Goal: Information Seeking & Learning: Understand process/instructions

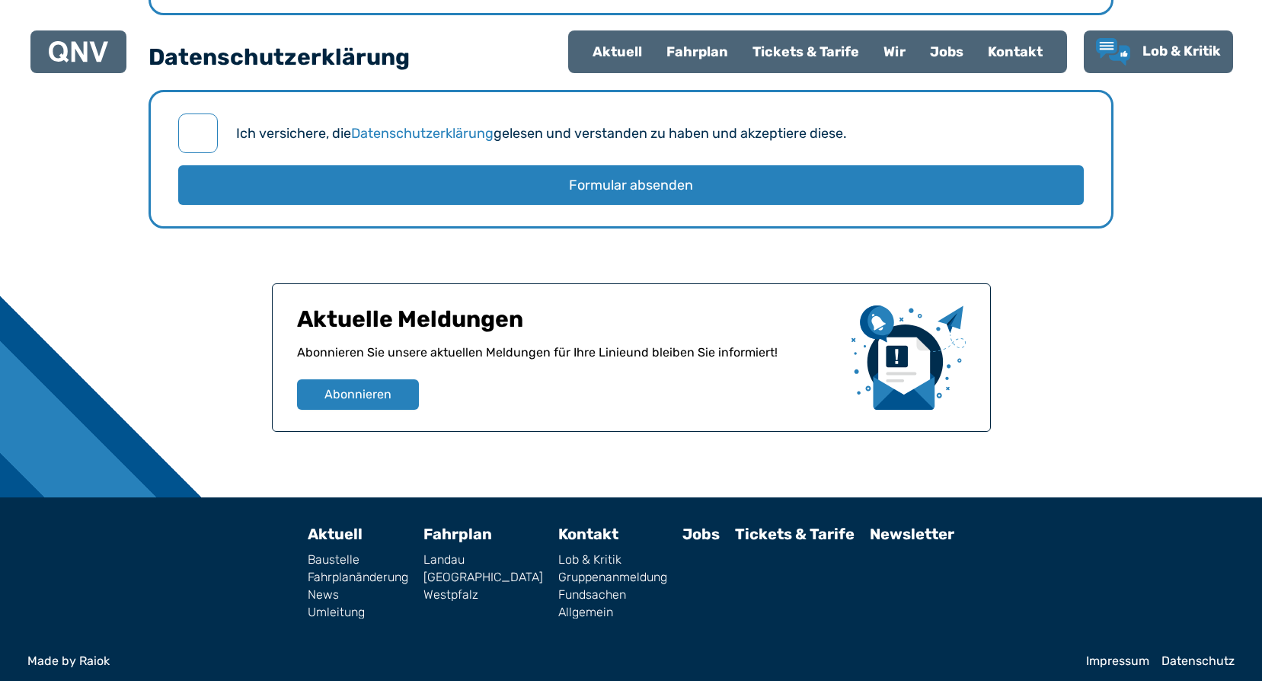
scroll to position [2040, 0]
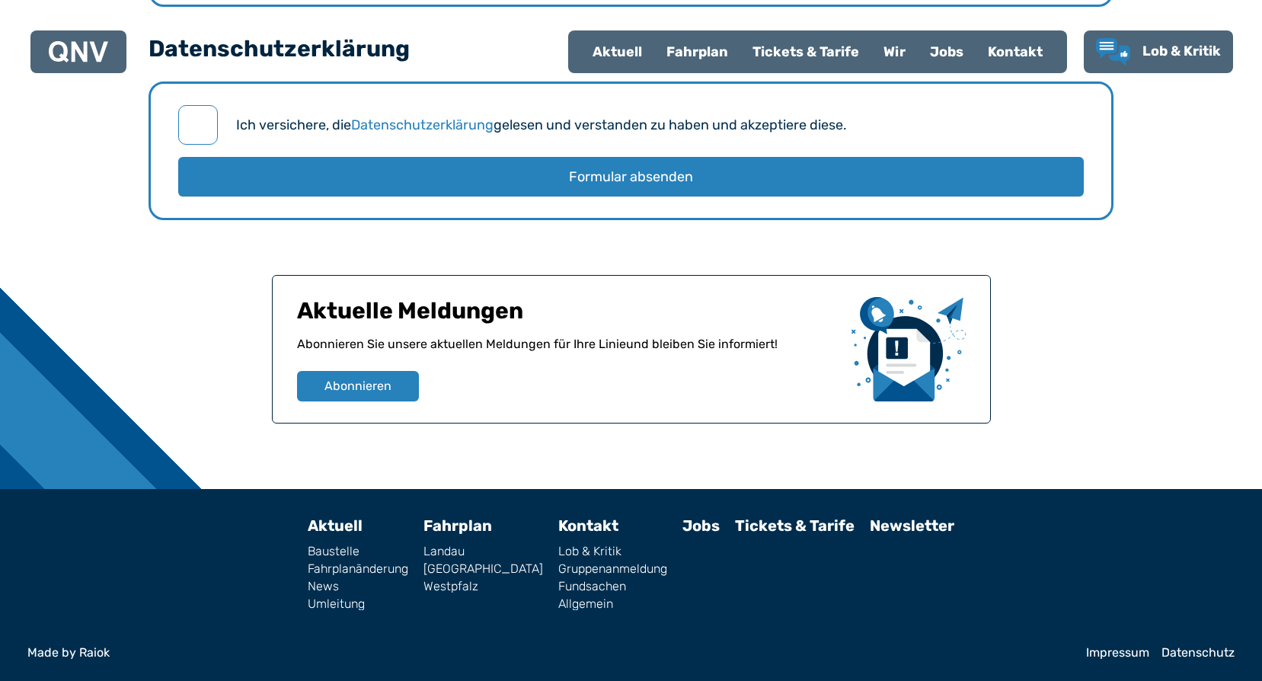
click at [558, 589] on link "Fundsachen" at bounding box center [612, 586] width 109 height 12
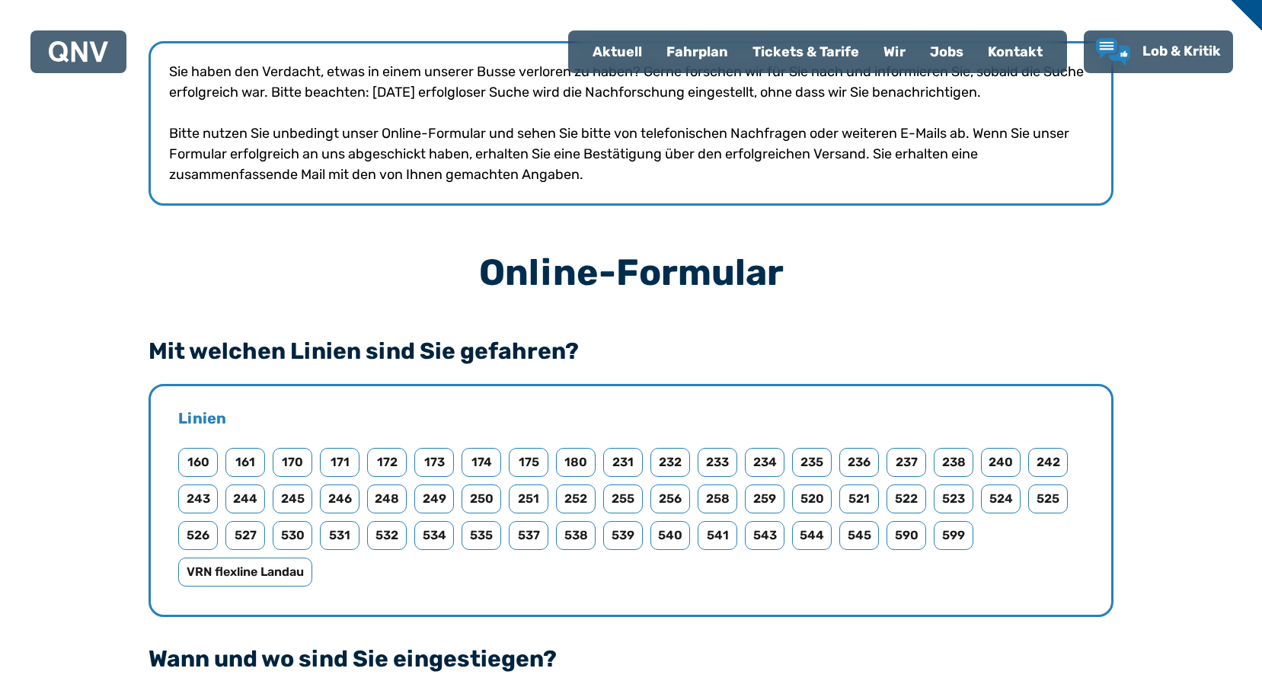
scroll to position [609, 0]
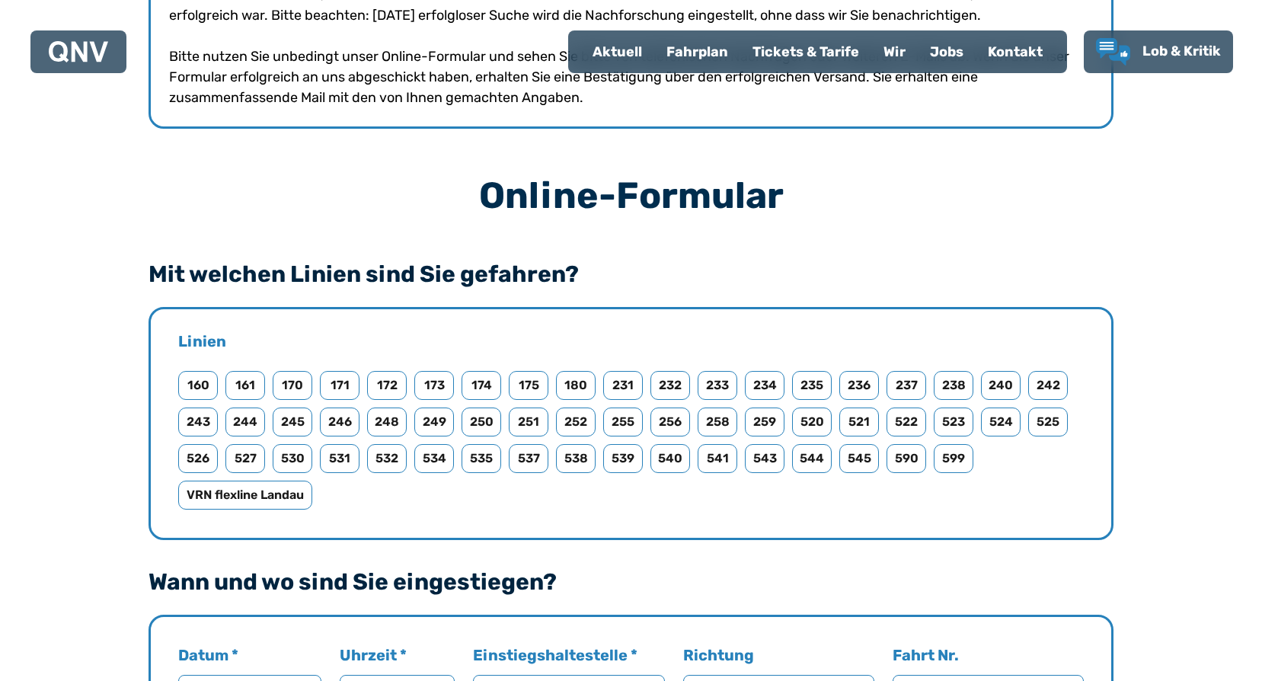
click at [704, 46] on div "Fahrplan" at bounding box center [697, 52] width 86 height 40
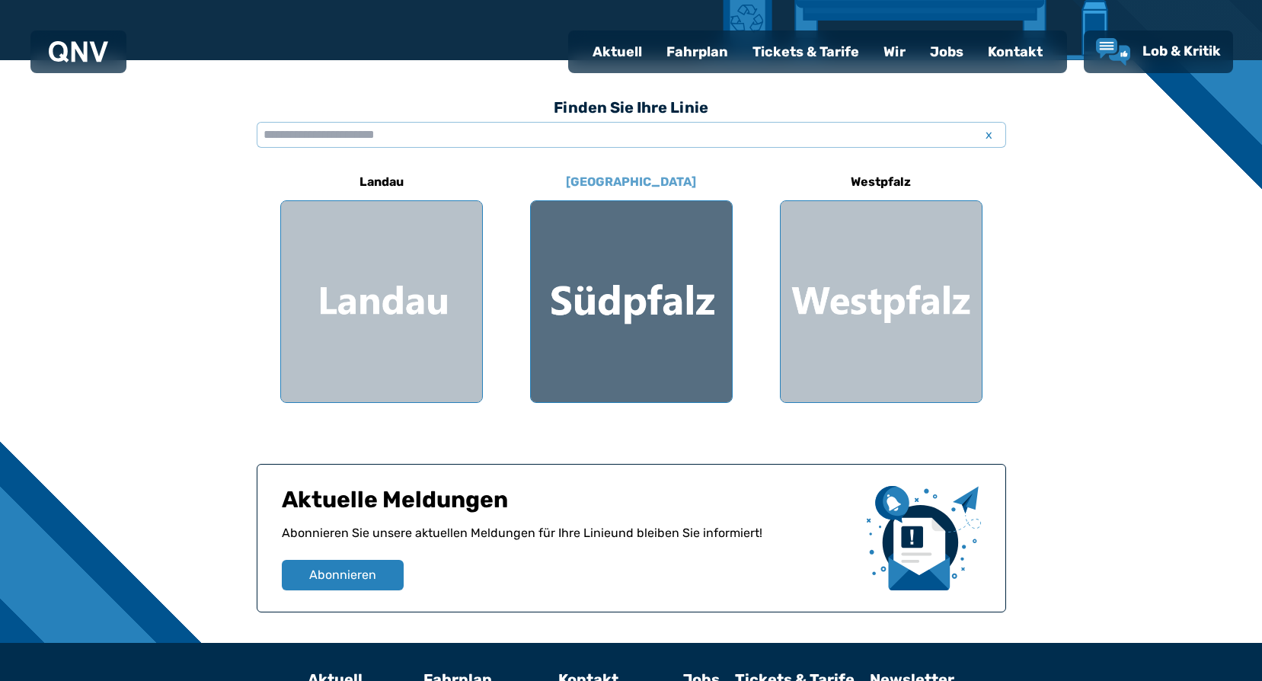
scroll to position [381, 0]
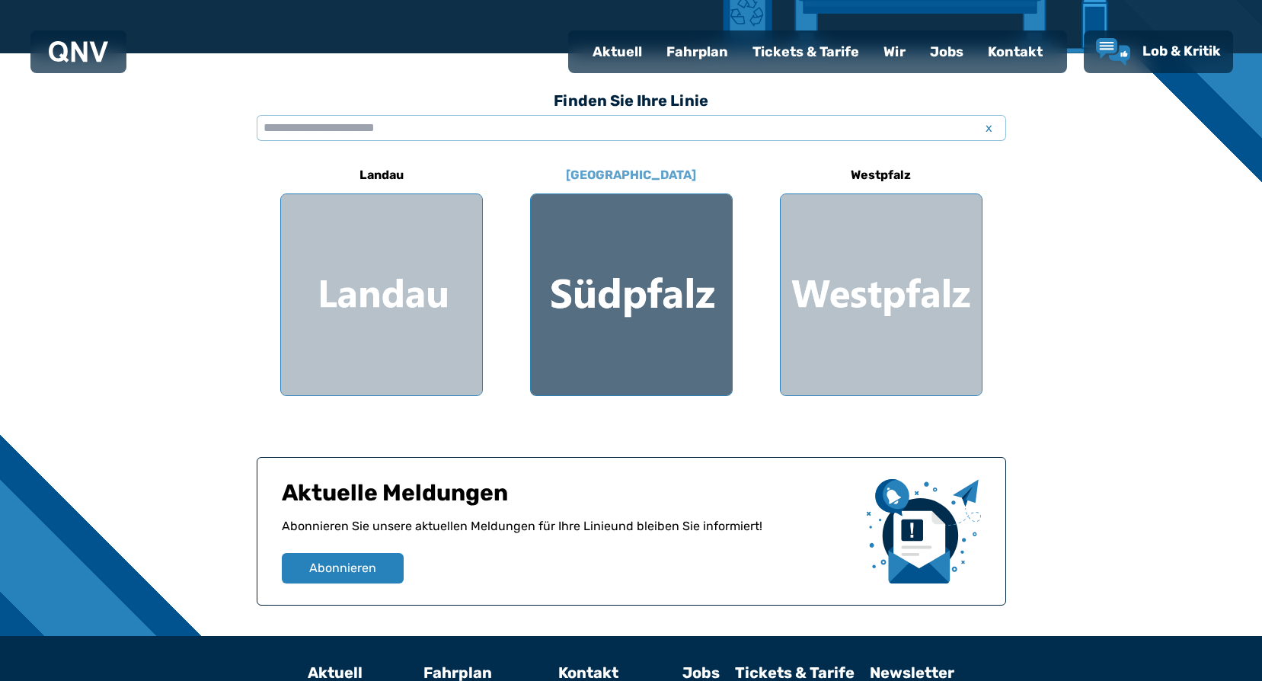
click at [641, 305] on div at bounding box center [631, 294] width 201 height 201
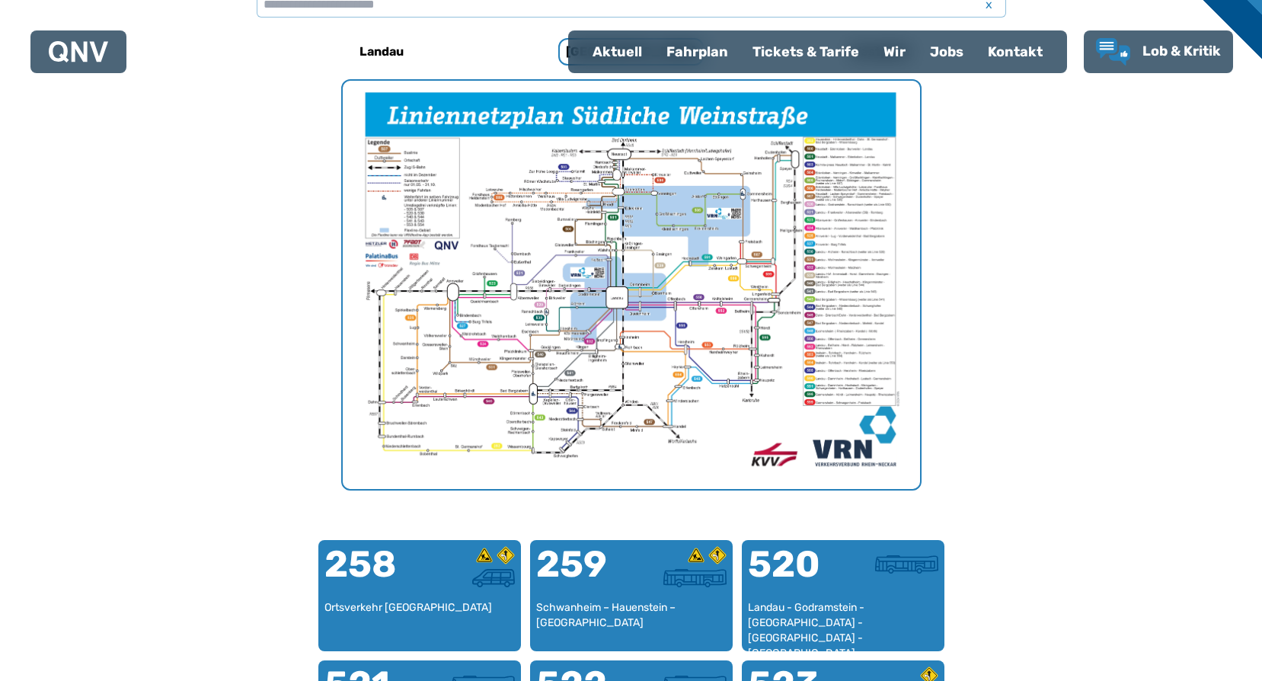
scroll to position [469, 0]
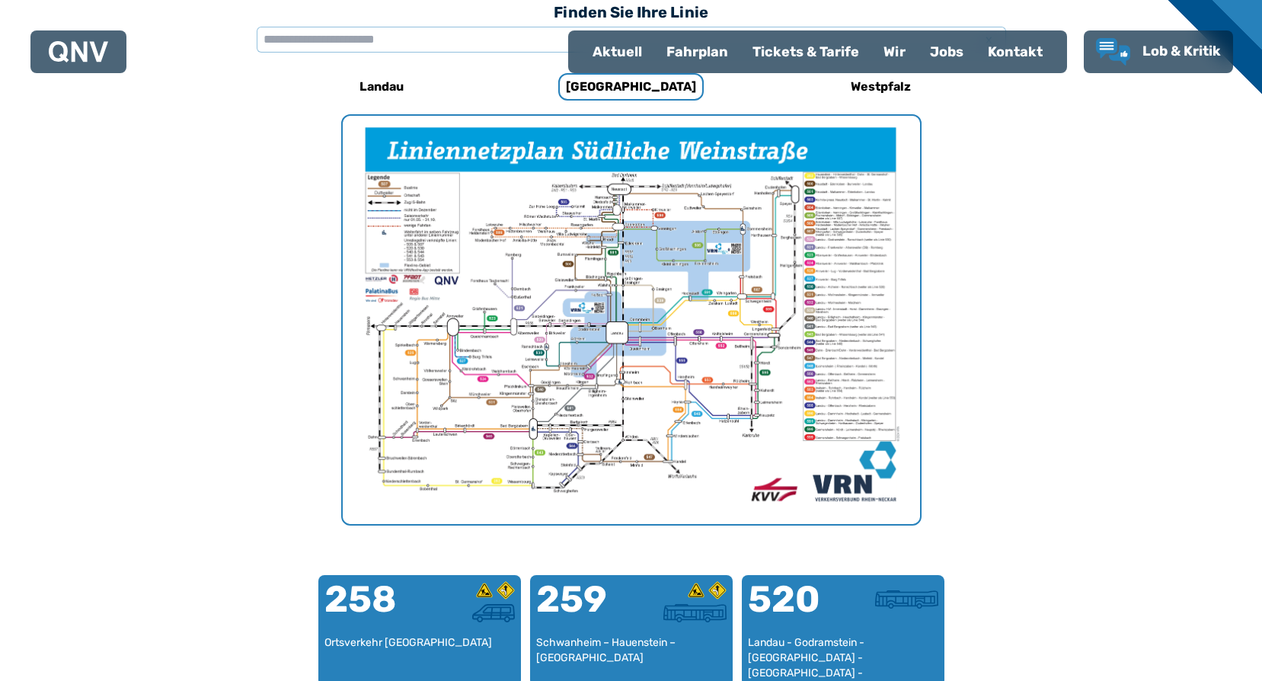
click at [686, 296] on img "1 von 1" at bounding box center [631, 320] width 577 height 408
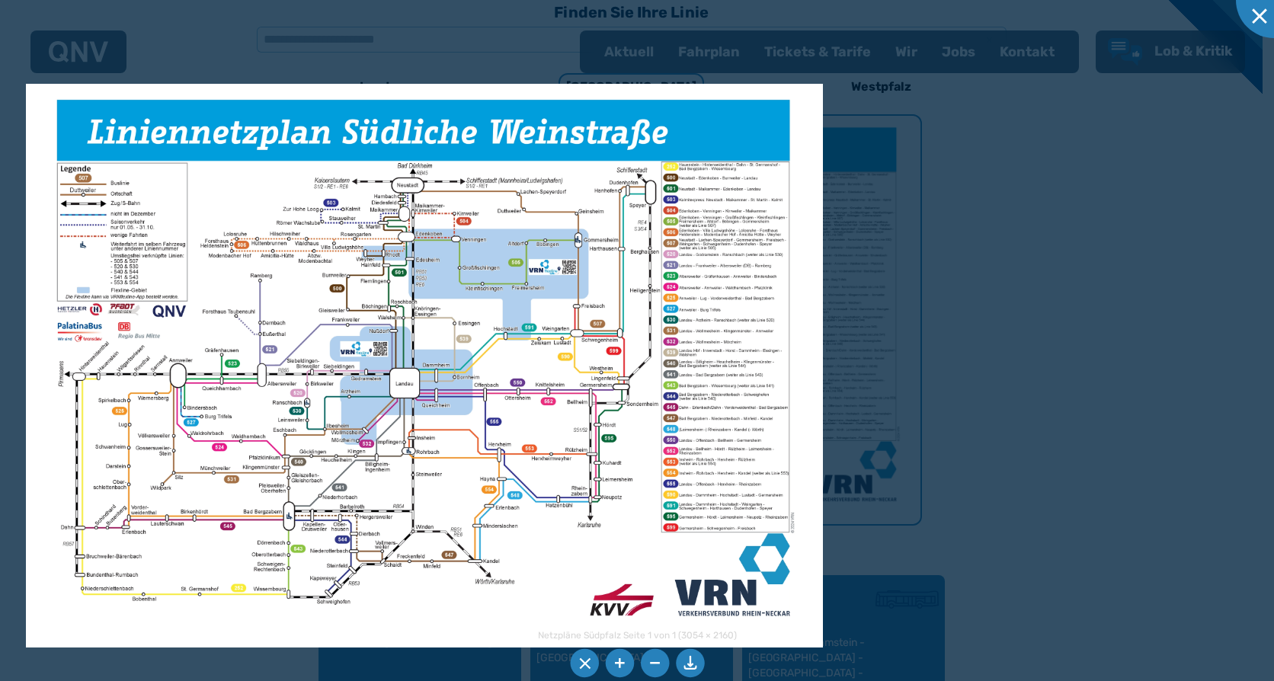
click at [960, 326] on div at bounding box center [637, 340] width 1274 height 681
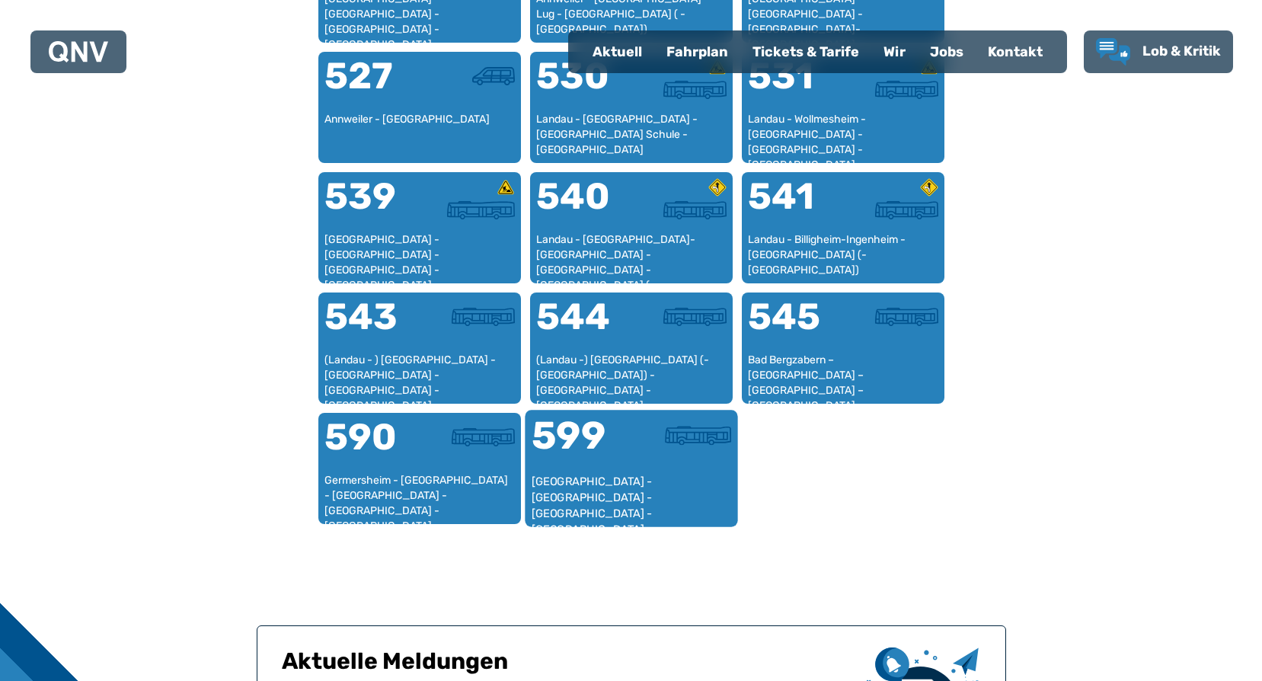
scroll to position [1383, 0]
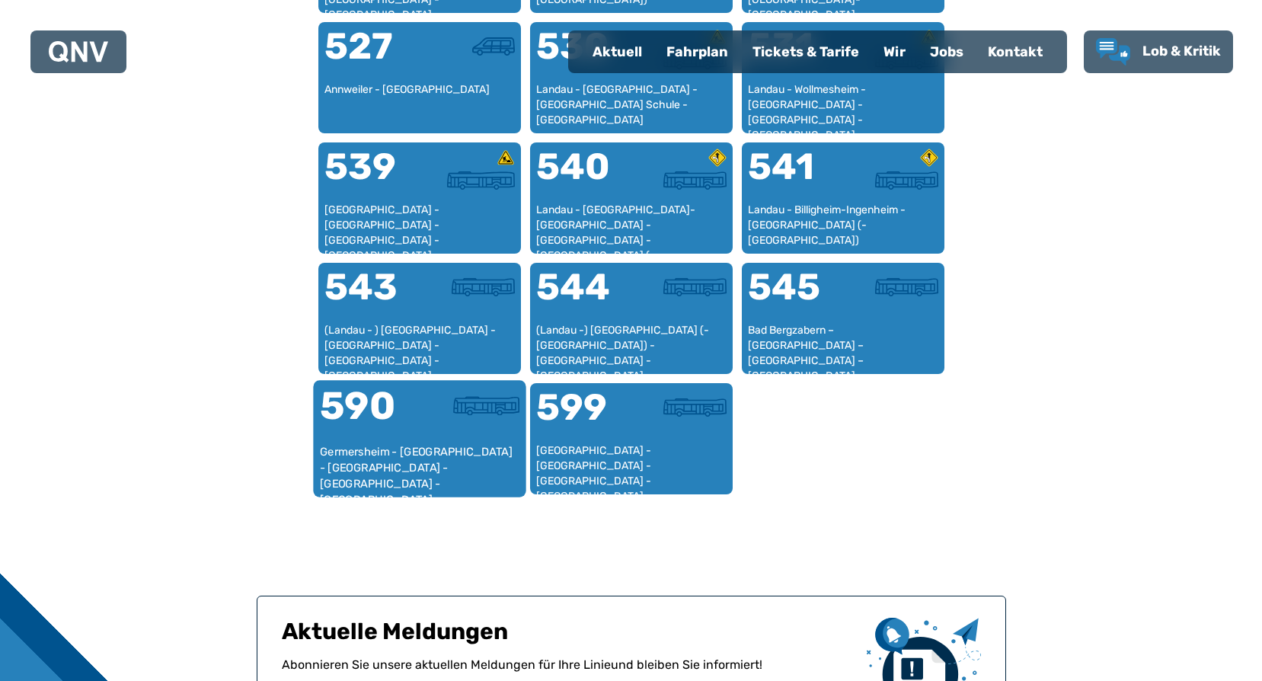
click at [433, 451] on div "Germersheim - [GEOGRAPHIC_DATA] - [GEOGRAPHIC_DATA] - [GEOGRAPHIC_DATA] - [GEOG…" at bounding box center [419, 467] width 200 height 46
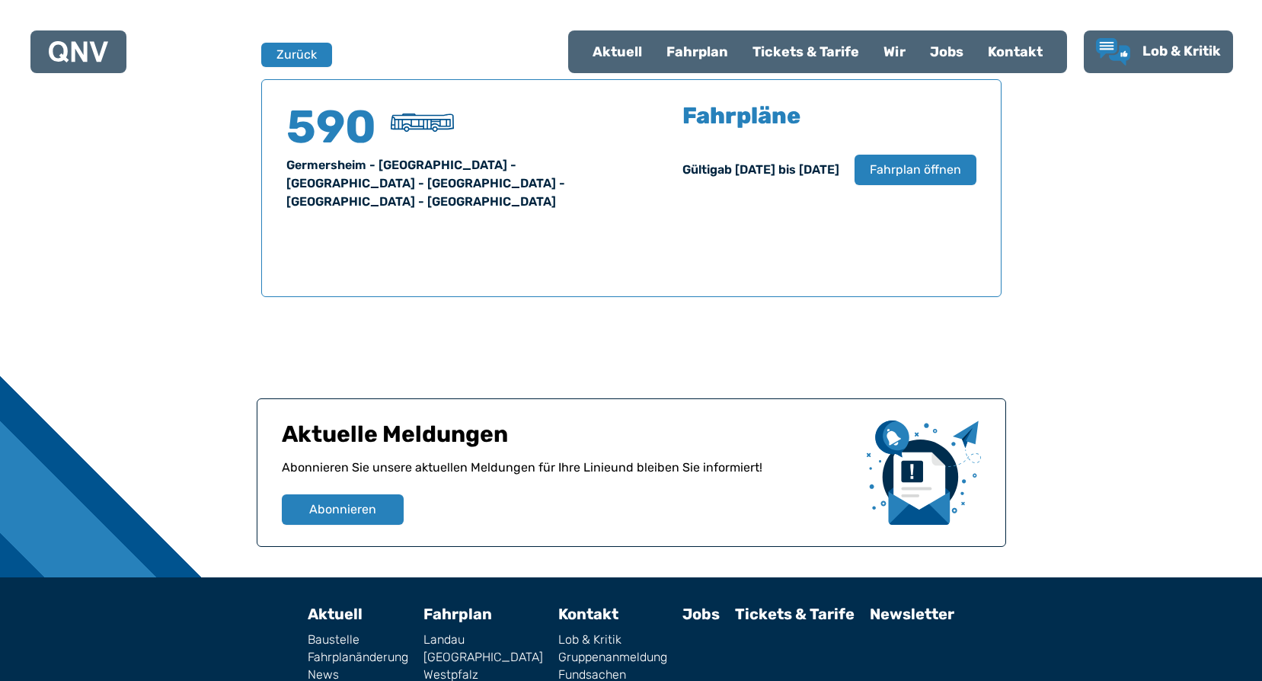
scroll to position [1004, 0]
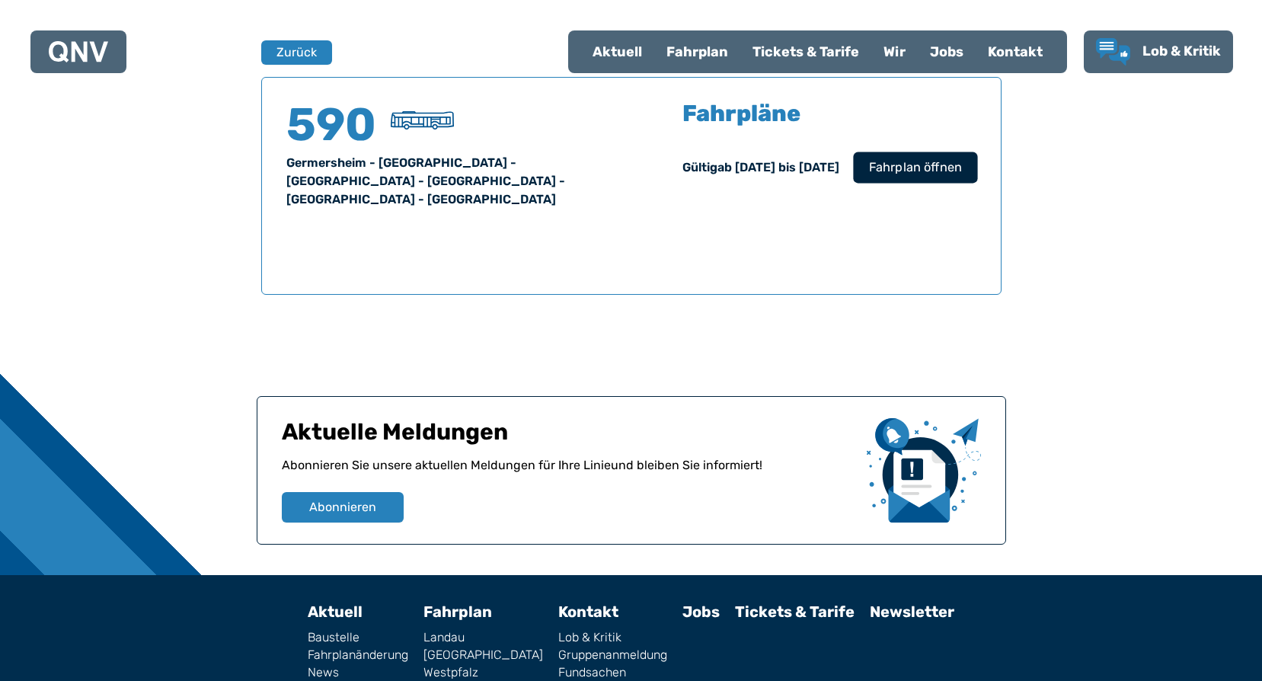
click at [908, 171] on span "Fahrplan öffnen" at bounding box center [914, 167] width 93 height 18
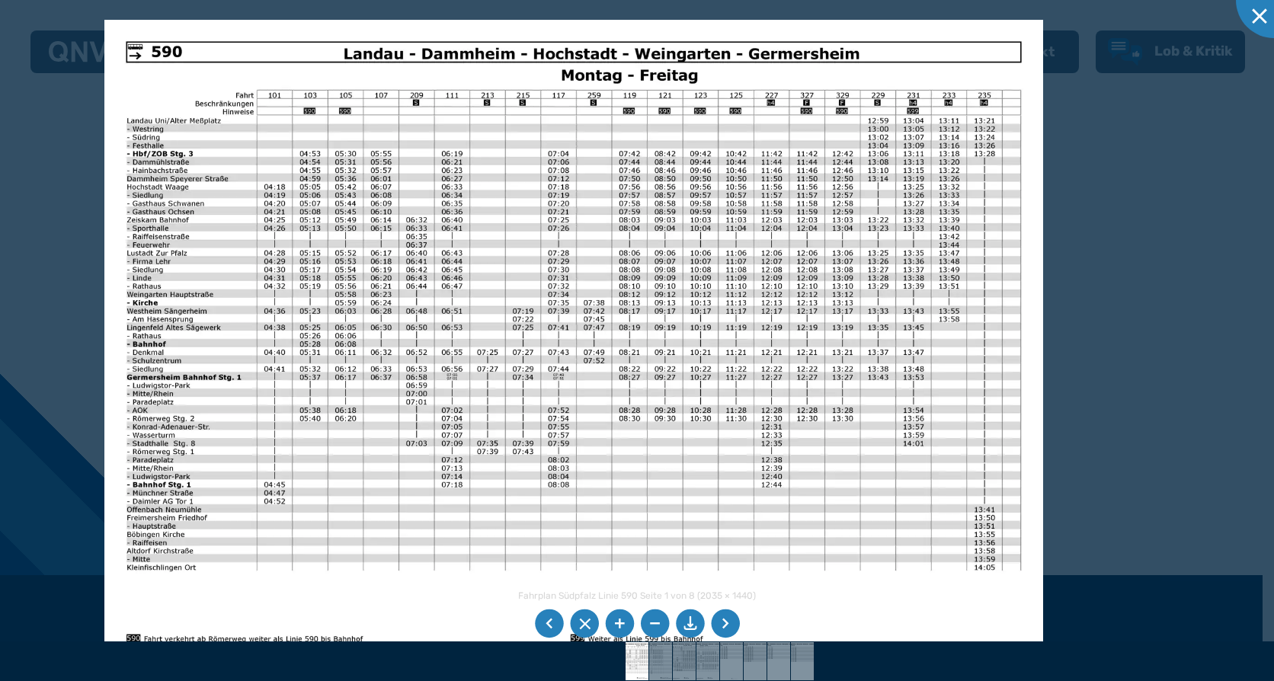
click at [662, 318] on img at bounding box center [573, 351] width 938 height 663
click at [1255, 8] on div at bounding box center [1273, 0] width 76 height 76
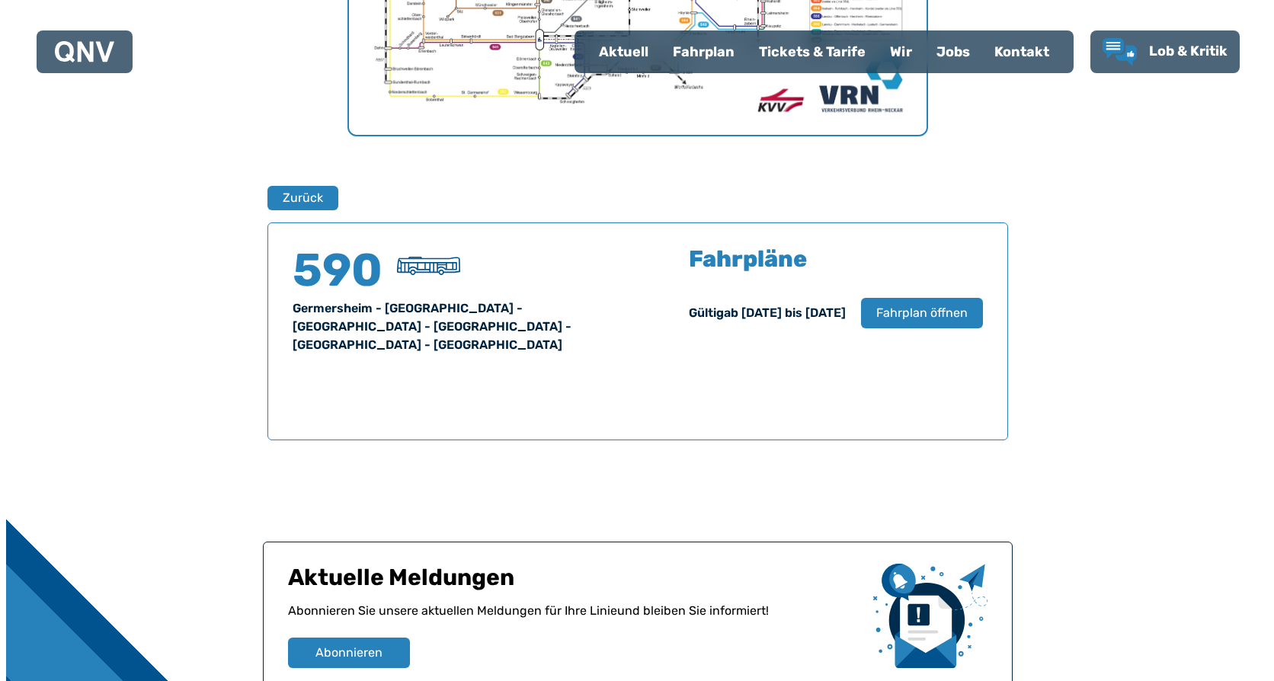
scroll to position [843, 0]
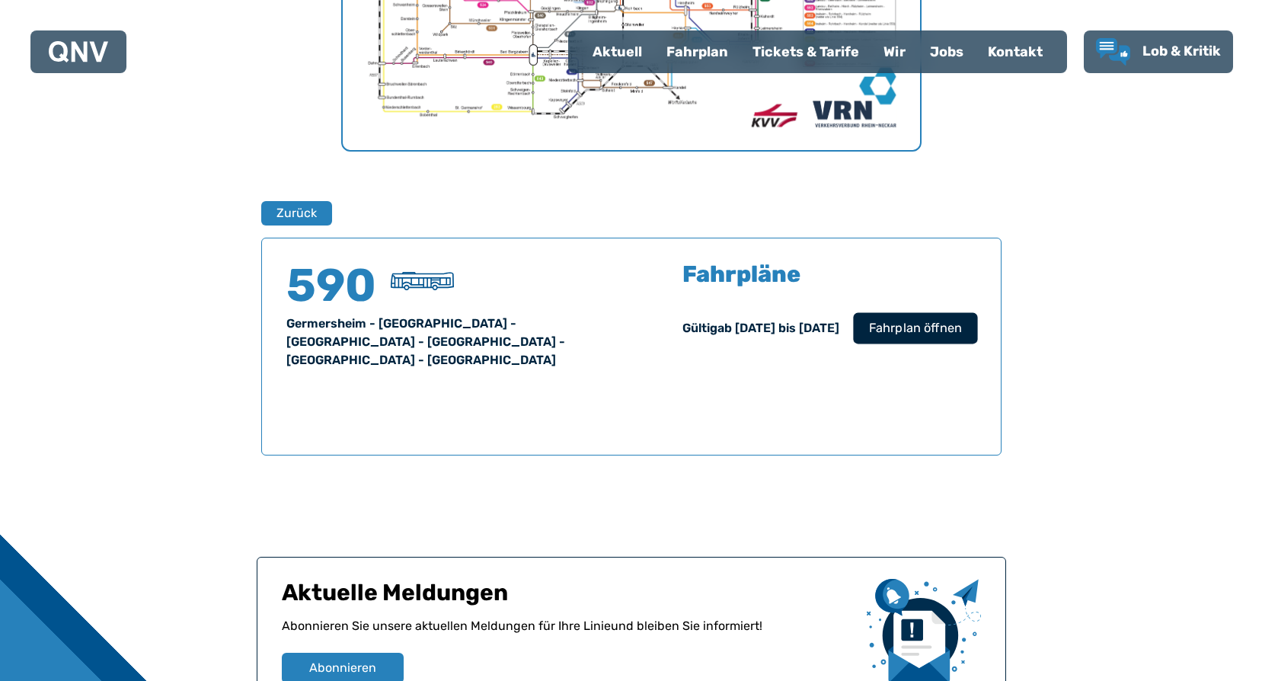
click at [902, 331] on span "Fahrplan öffnen" at bounding box center [914, 328] width 93 height 18
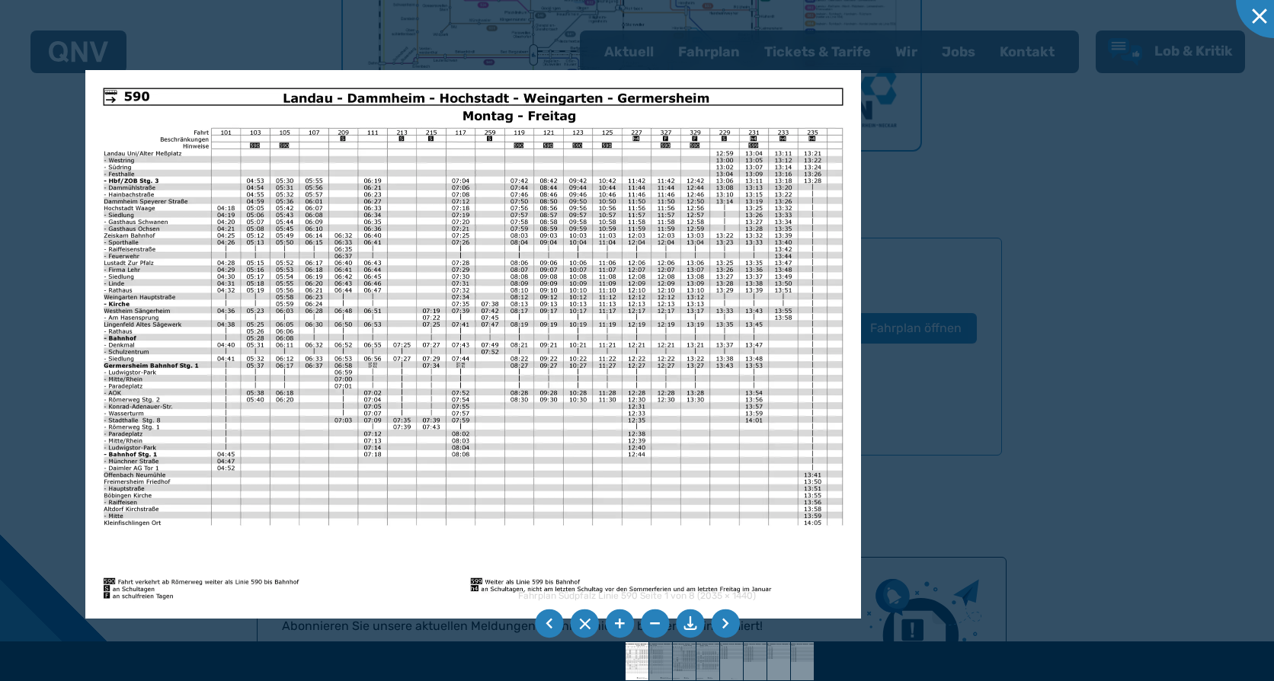
click at [369, 423] on img at bounding box center [472, 344] width 775 height 548
click at [734, 619] on li at bounding box center [725, 623] width 29 height 29
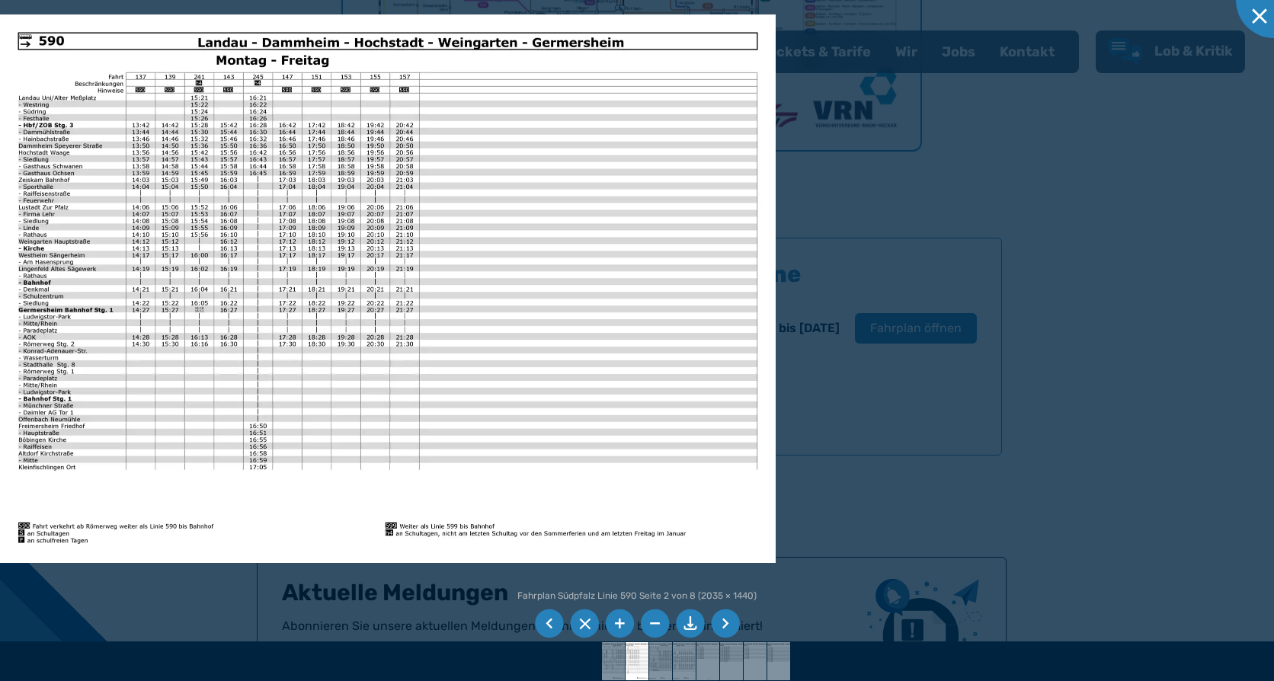
click at [734, 619] on li at bounding box center [725, 623] width 29 height 29
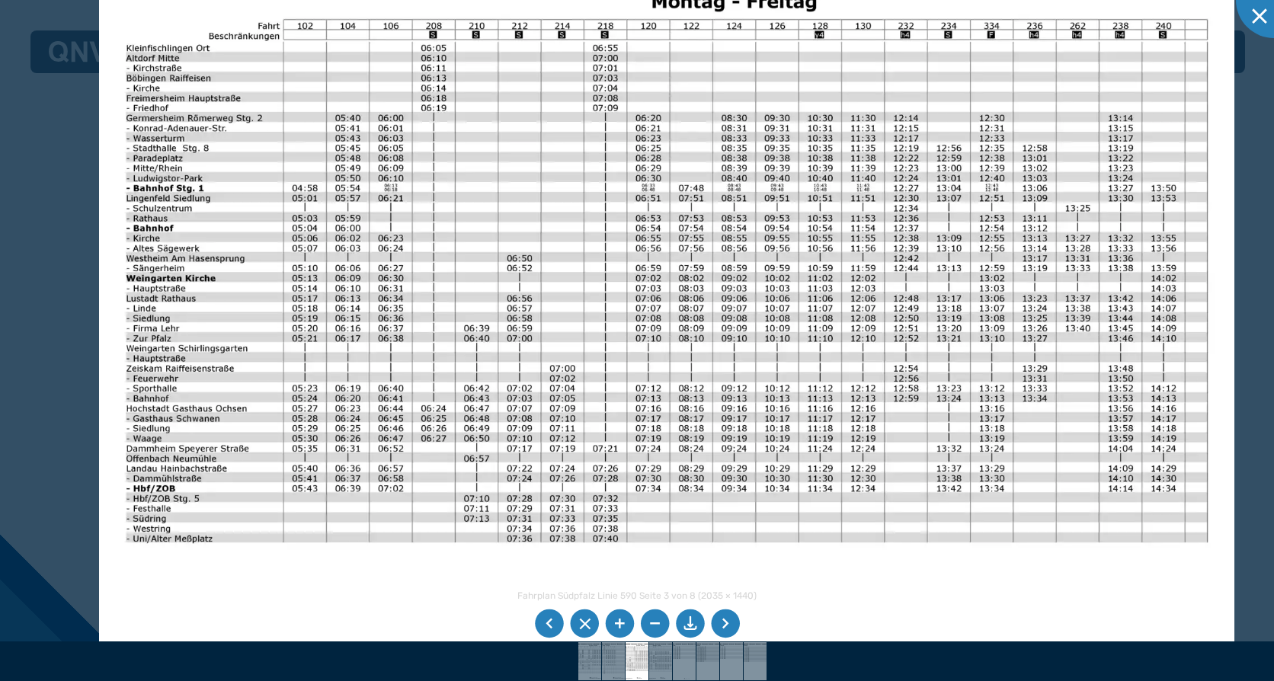
click at [287, 404] on img at bounding box center [666, 335] width 1135 height 803
